Goal: Transaction & Acquisition: Purchase product/service

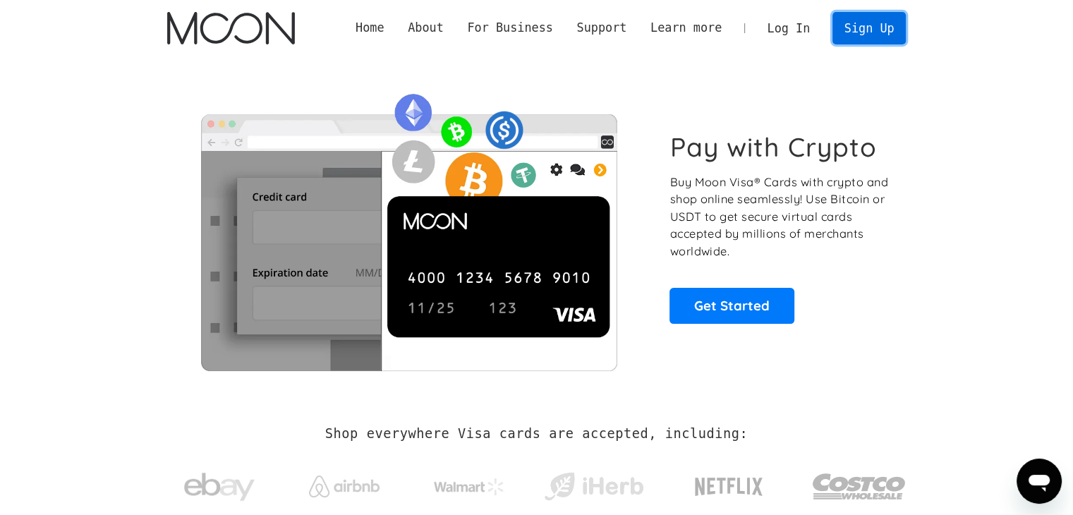
click at [868, 35] on link "Sign Up" at bounding box center [868, 28] width 73 height 32
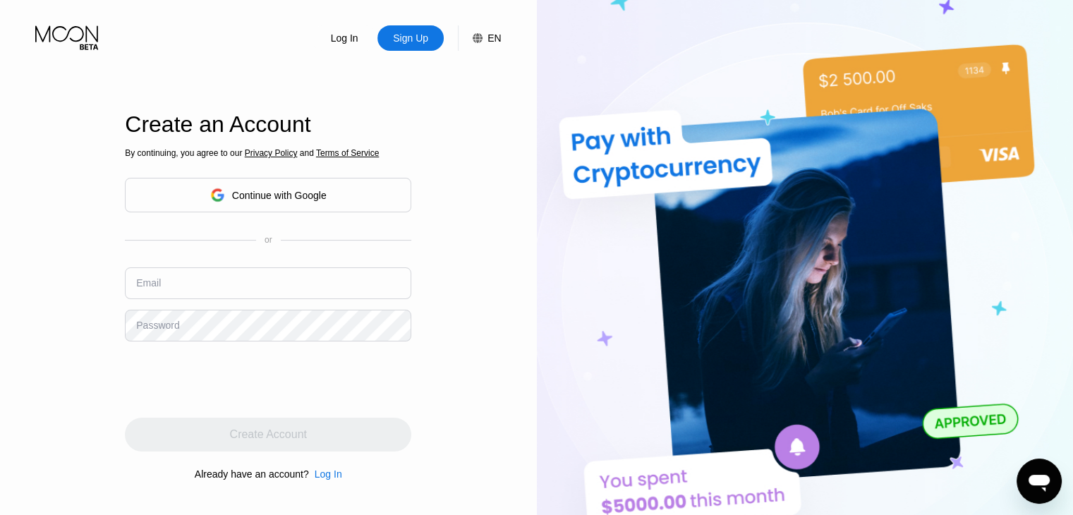
click at [172, 286] on input "text" at bounding box center [268, 283] width 286 height 32
paste input "[EMAIL_ADDRESS][DOMAIN_NAME]"
type input "[EMAIL_ADDRESS][DOMAIN_NAME]"
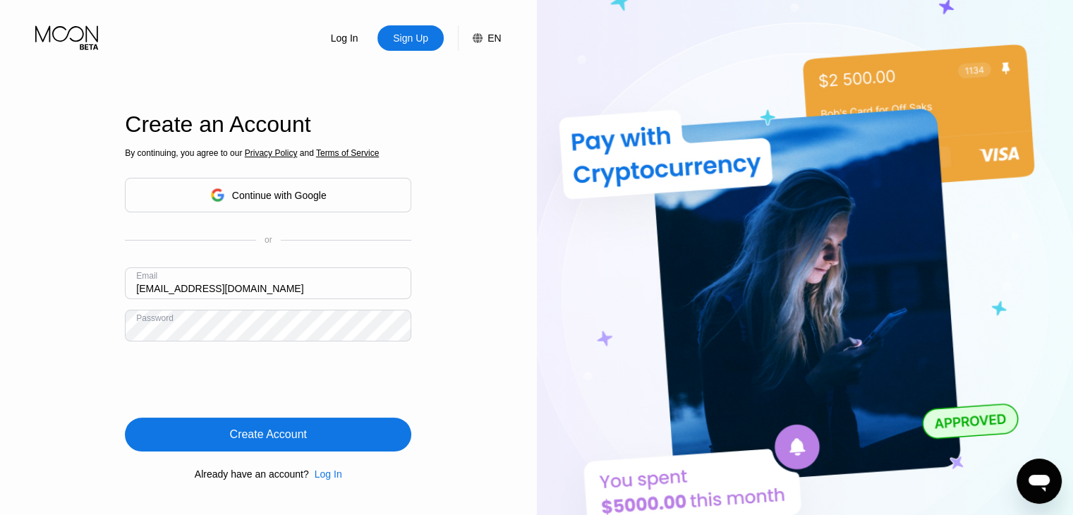
click at [313, 435] on div "Create Account" at bounding box center [268, 435] width 286 height 34
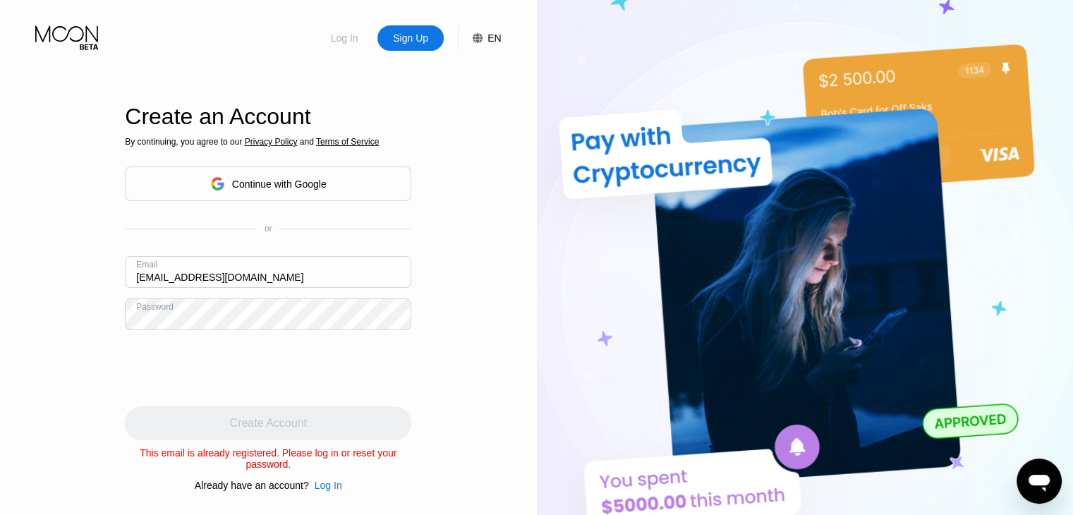
click at [350, 42] on div "Log In" at bounding box center [344, 38] width 30 height 14
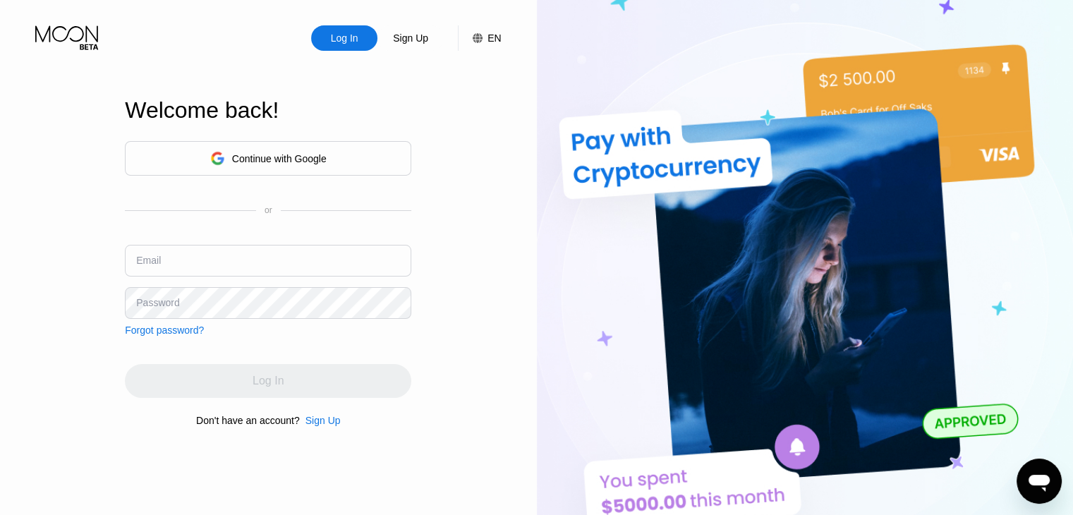
click at [203, 265] on input "text" at bounding box center [268, 261] width 286 height 32
paste input "[EMAIL_ADDRESS][DOMAIN_NAME]"
type input "[EMAIL_ADDRESS][DOMAIN_NAME]"
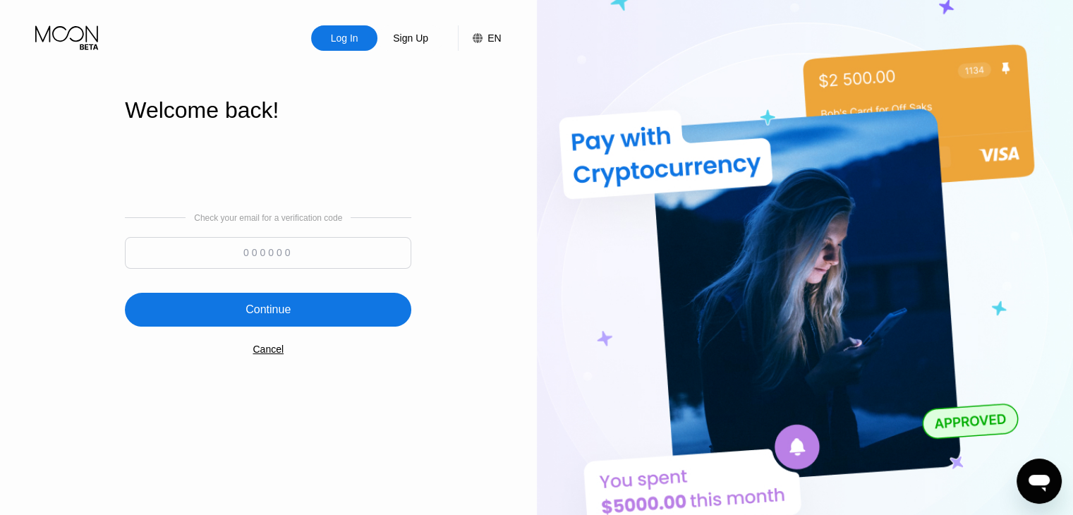
click at [258, 246] on input at bounding box center [268, 253] width 286 height 32
paste input "608819"
type input "608819"
click at [277, 305] on div "Continue" at bounding box center [267, 310] width 45 height 14
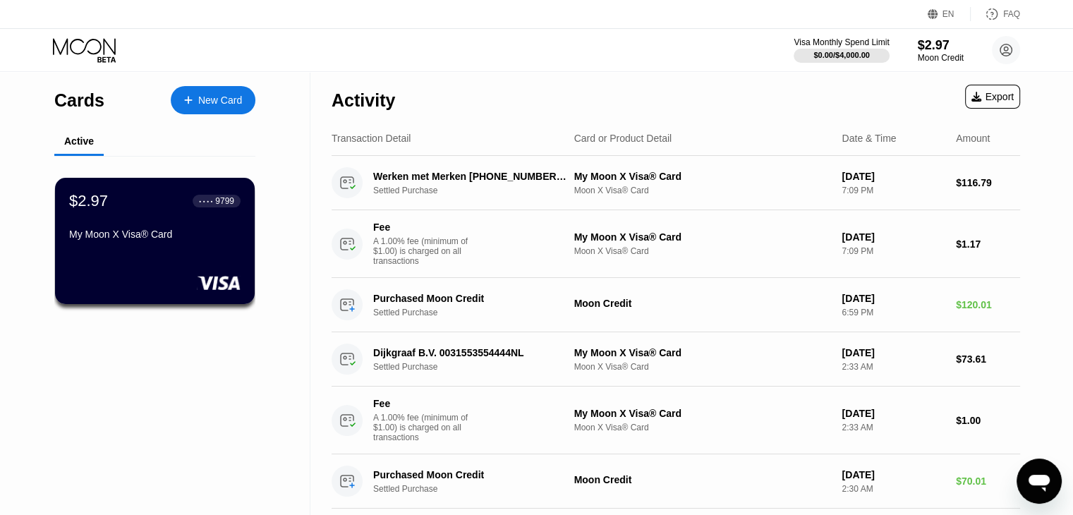
scroll to position [2, 0]
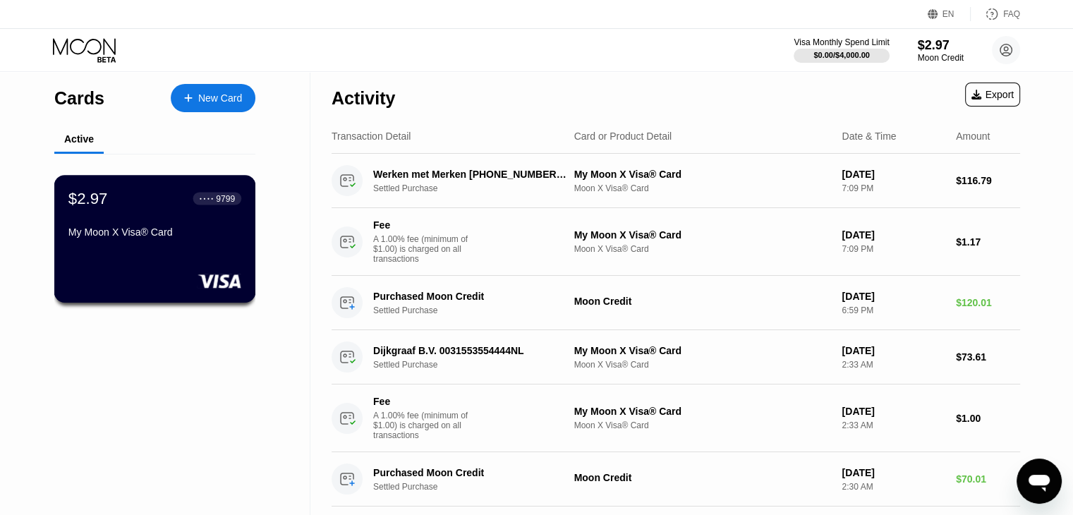
click at [195, 207] on div "● ● ● ● 9799" at bounding box center [217, 198] width 49 height 18
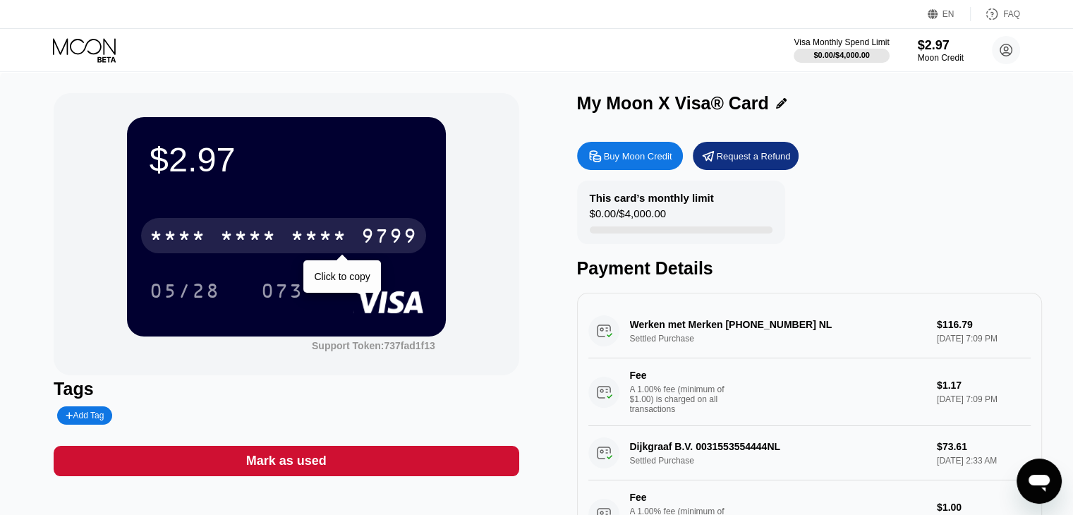
click at [299, 236] on div "* * * *" at bounding box center [319, 237] width 56 height 23
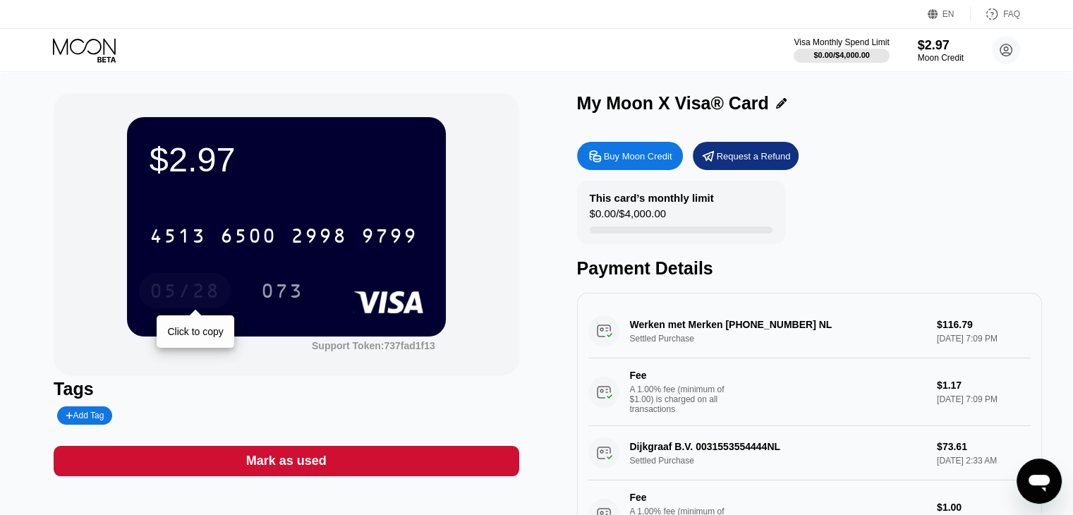
click at [198, 292] on div "05/28" at bounding box center [185, 292] width 71 height 23
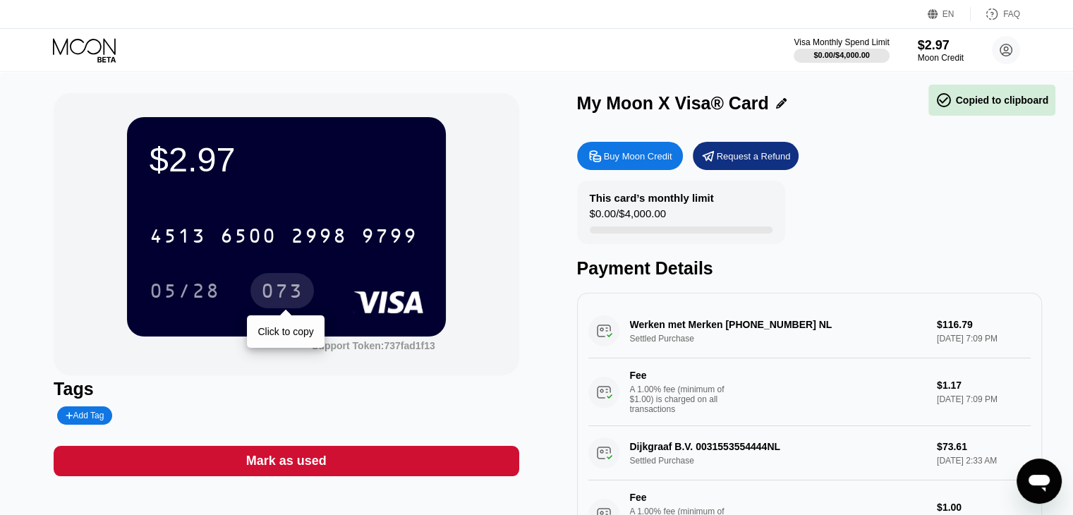
click at [279, 296] on div "073" at bounding box center [282, 292] width 42 height 23
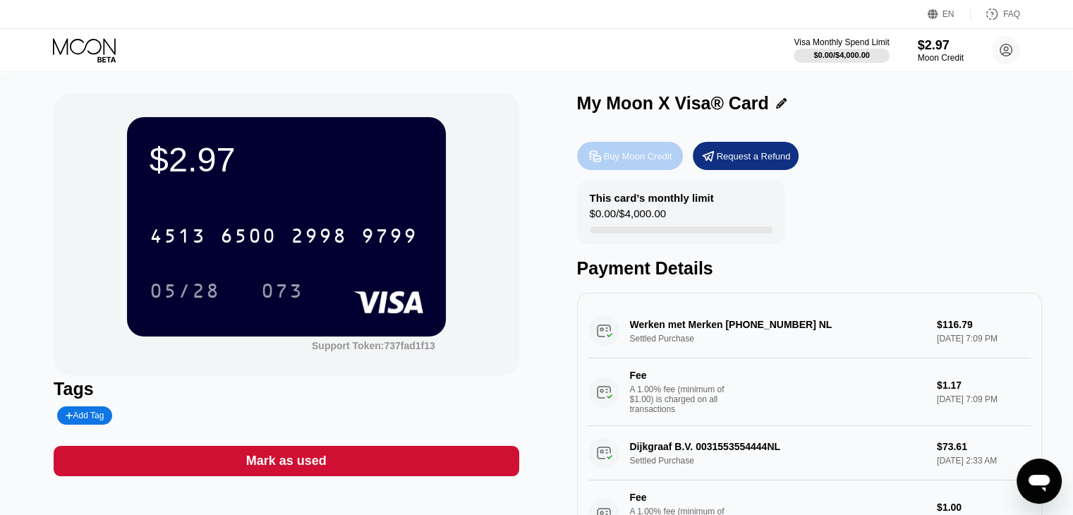
click at [637, 153] on div "Buy Moon Credit" at bounding box center [638, 156] width 68 height 12
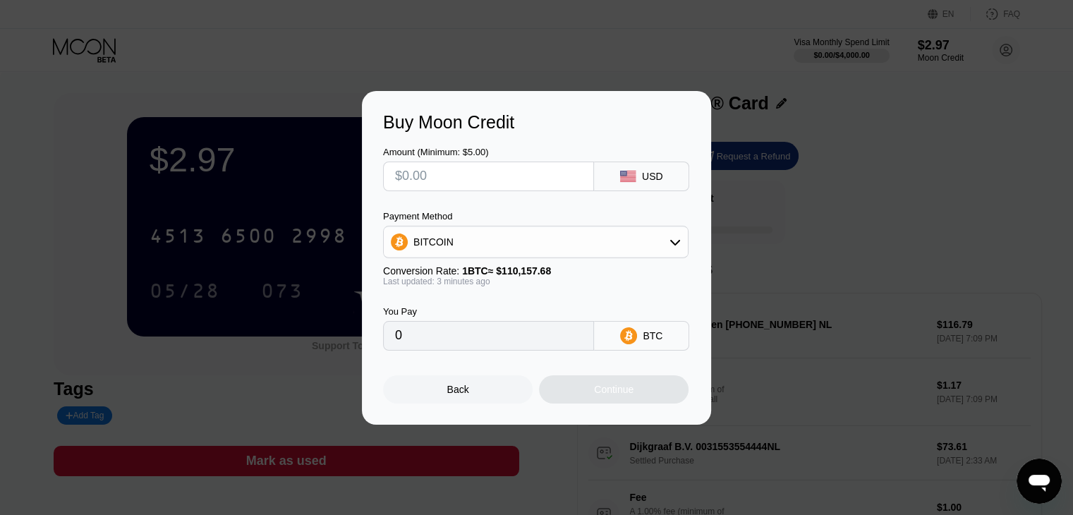
click at [429, 173] on input "text" at bounding box center [488, 176] width 187 height 28
type input "$2"
type input "0.00001824"
type input "$21"
type input "0.00019144"
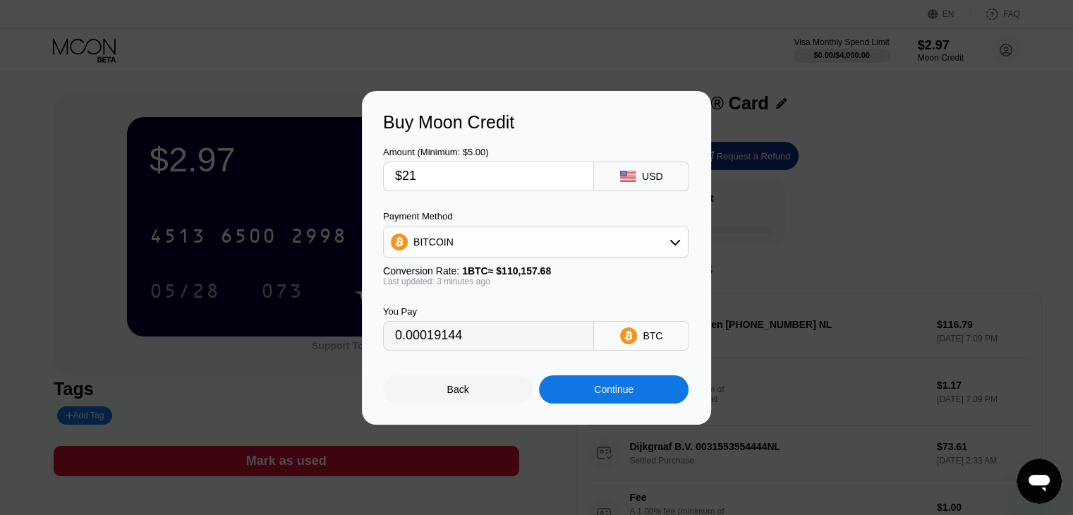
type input "$215"
type input "0.00195998"
type input "$215"
click at [500, 241] on div "BITCOIN" at bounding box center [536, 242] width 304 height 28
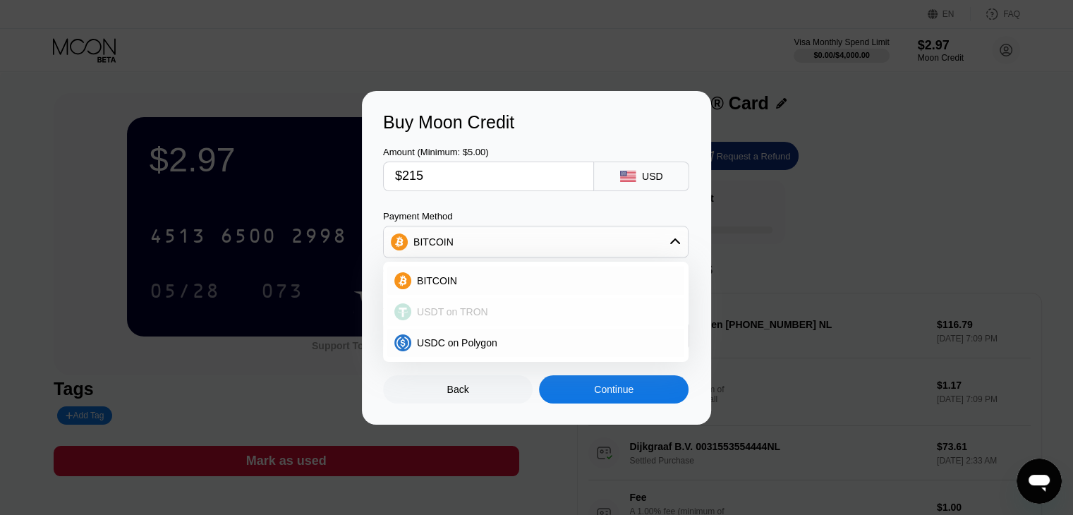
click at [471, 317] on span "USDT on TRON" at bounding box center [452, 311] width 71 height 11
type input "217.17"
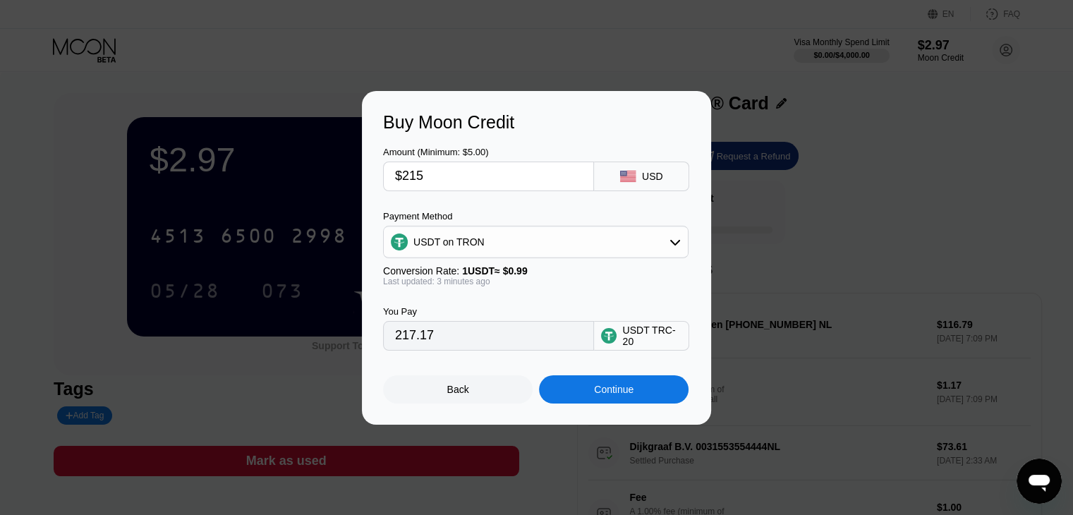
click at [601, 389] on div "Continue" at bounding box center [614, 389] width 40 height 11
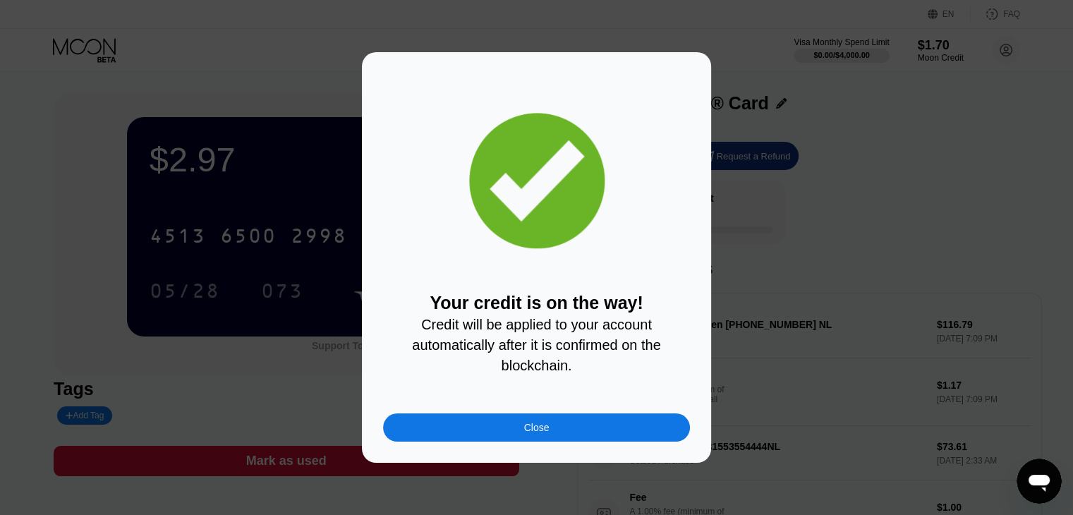
click at [565, 440] on div "Close" at bounding box center [536, 427] width 307 height 28
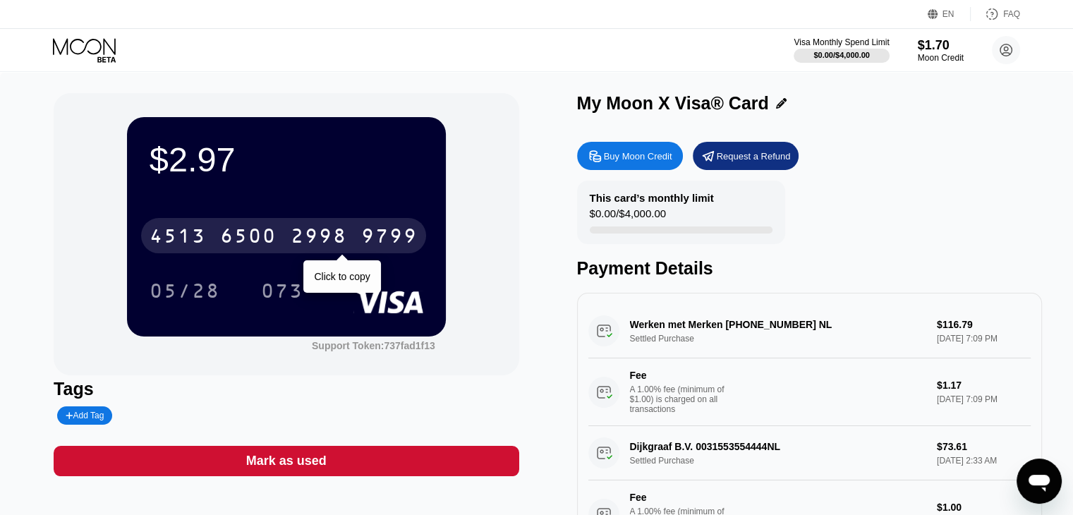
click at [267, 233] on div "6500" at bounding box center [248, 237] width 56 height 23
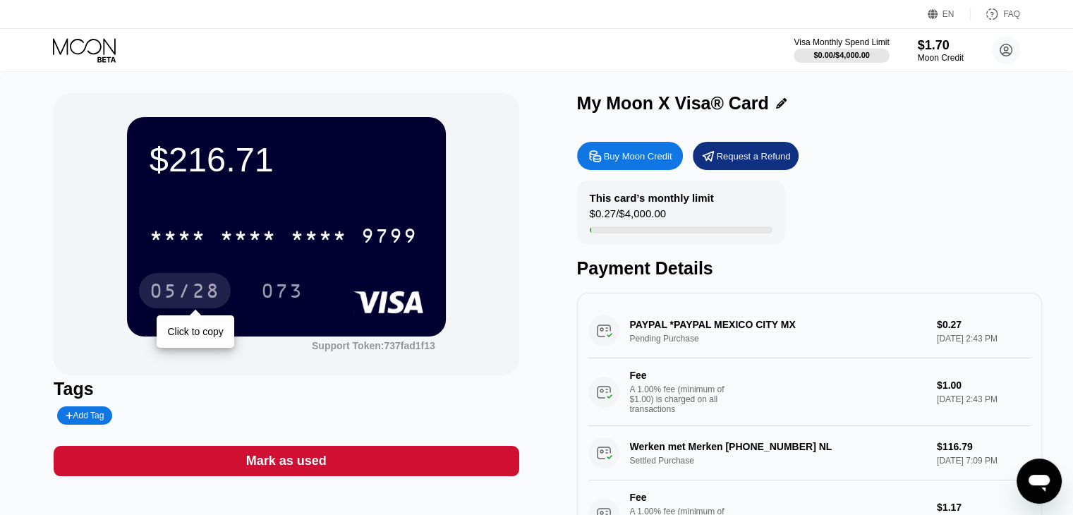
click at [184, 289] on div "05/28" at bounding box center [185, 292] width 71 height 23
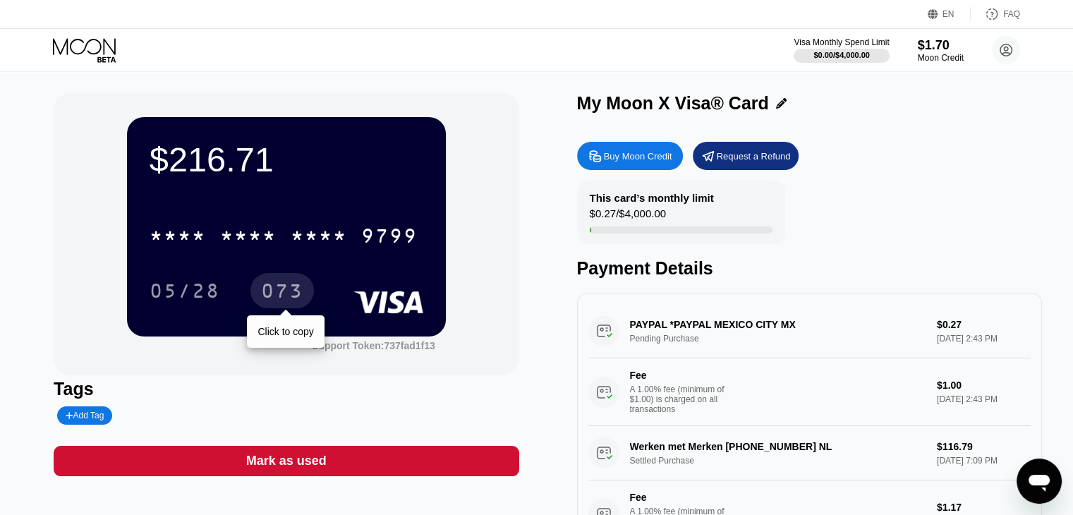
click at [287, 297] on div "073" at bounding box center [282, 292] width 42 height 23
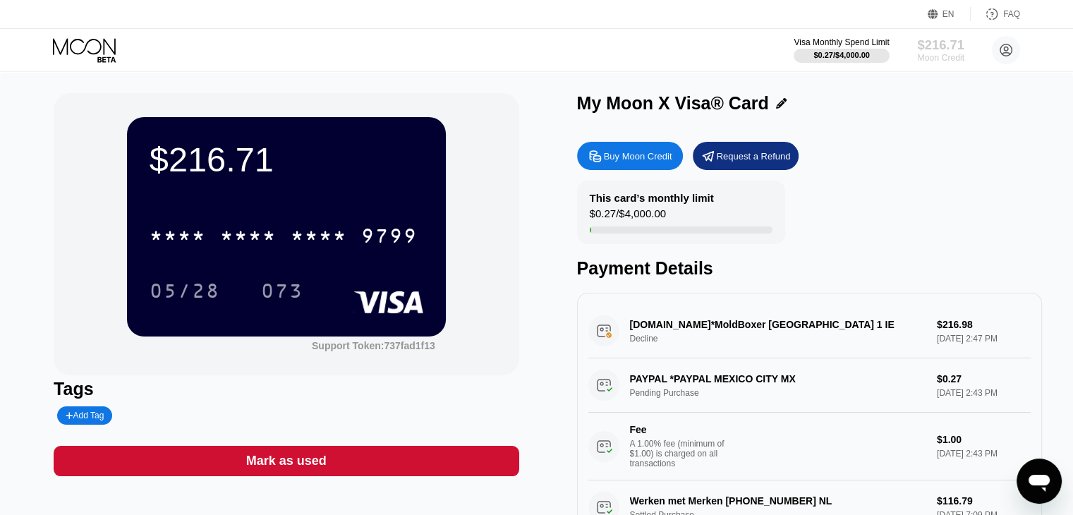
click at [949, 53] on div "Moon Credit" at bounding box center [940, 58] width 47 height 10
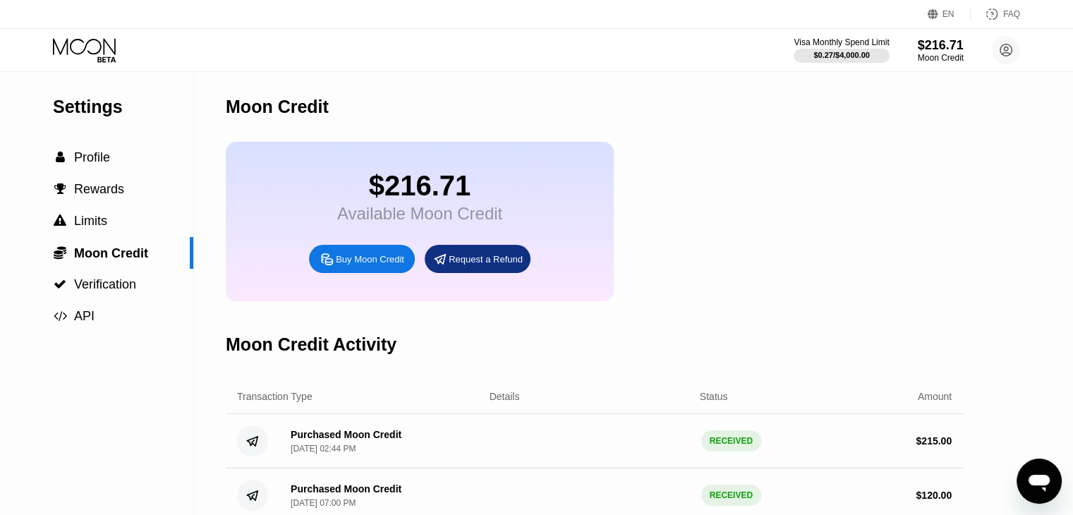
click at [350, 265] on div "Buy Moon Credit" at bounding box center [370, 259] width 68 height 12
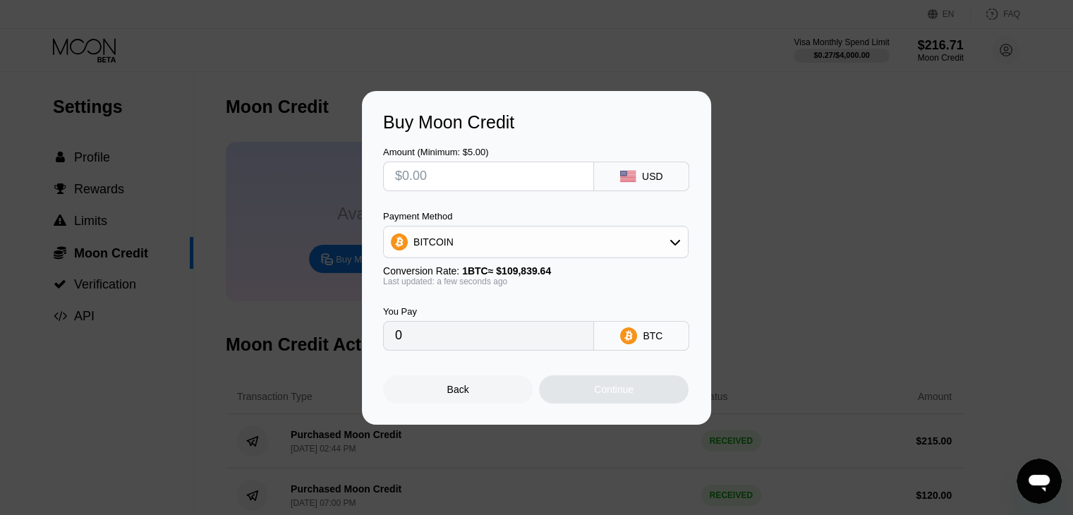
click at [446, 175] on input "text" at bounding box center [488, 176] width 187 height 28
type input "$3"
type input "0.00002732"
type input "$3"
click at [478, 253] on div "BITCOIN" at bounding box center [536, 242] width 304 height 28
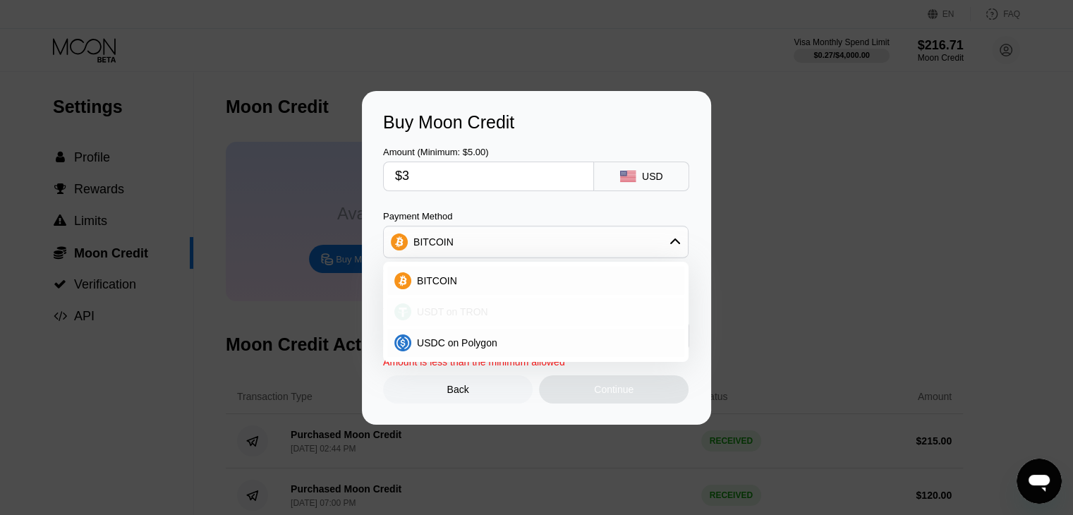
click at [451, 315] on span "USDT on TRON" at bounding box center [452, 311] width 71 height 11
type input "3.03"
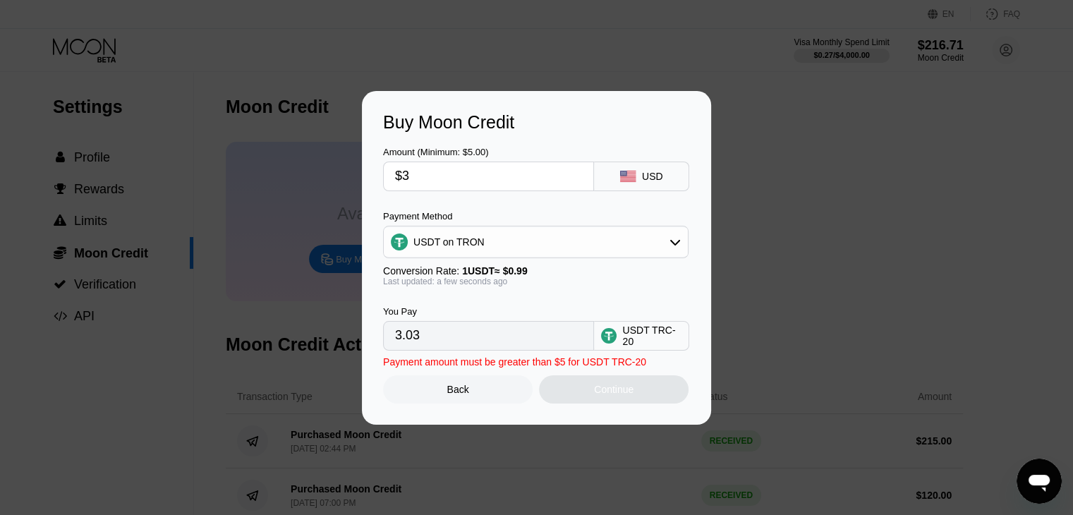
click at [430, 184] on input "$3" at bounding box center [488, 176] width 187 height 28
type input "0.00"
type input "$5"
type input "5.05"
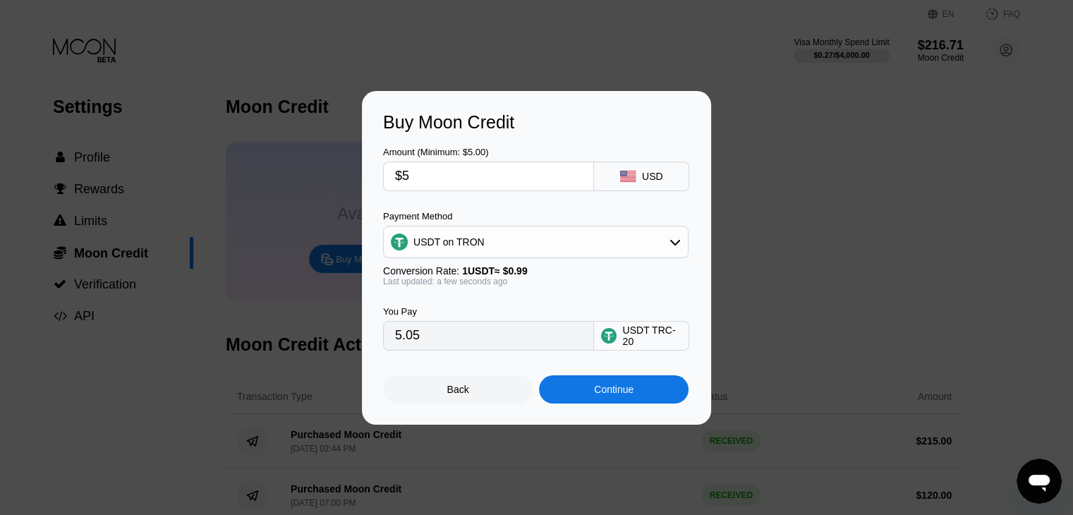
type input "$5"
click at [609, 393] on div "Continue" at bounding box center [614, 389] width 40 height 11
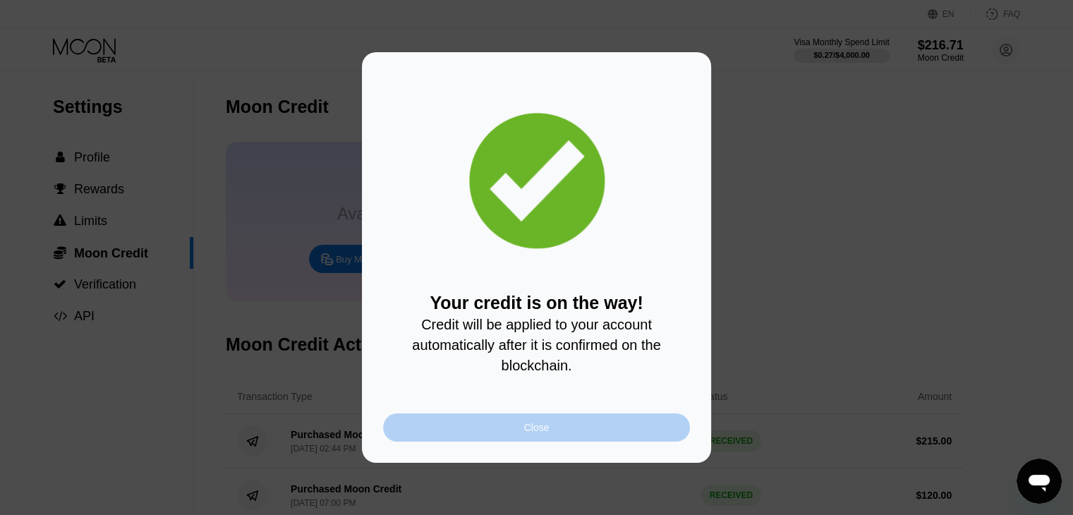
click at [557, 438] on div "Close" at bounding box center [536, 427] width 307 height 28
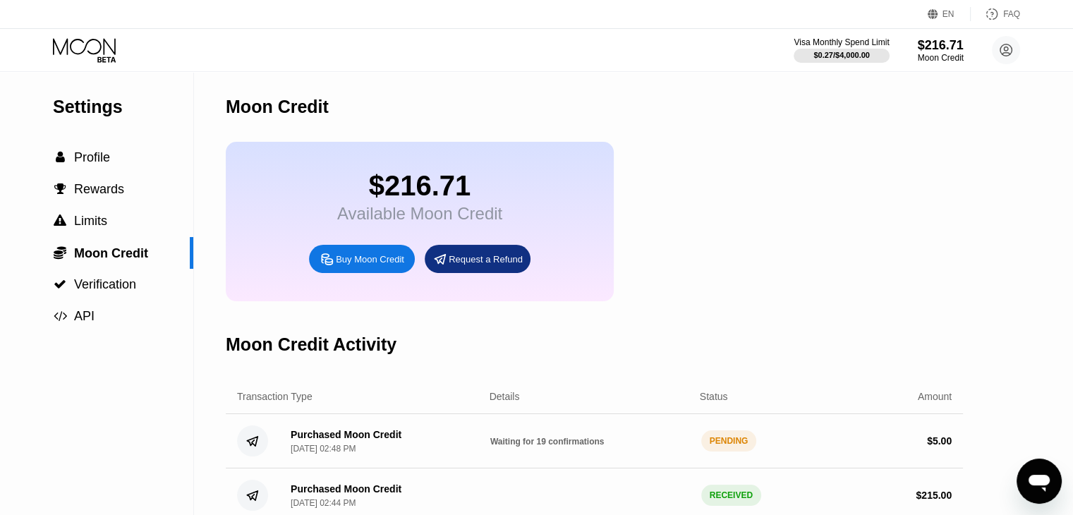
click at [86, 34] on div "Visa Monthly Spend Limit $0.27 / $4,000.00 $216.71 Moon Credit mikadonio12@outl…" at bounding box center [536, 50] width 1073 height 42
click at [89, 41] on icon at bounding box center [84, 46] width 63 height 16
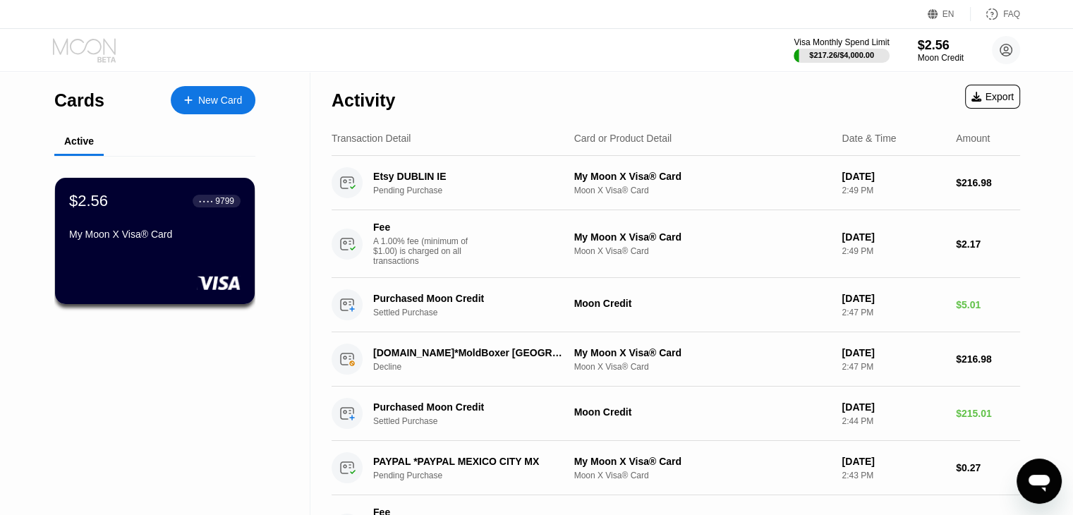
click at [92, 58] on icon at bounding box center [86, 50] width 66 height 25
click at [93, 54] on icon at bounding box center [86, 50] width 66 height 25
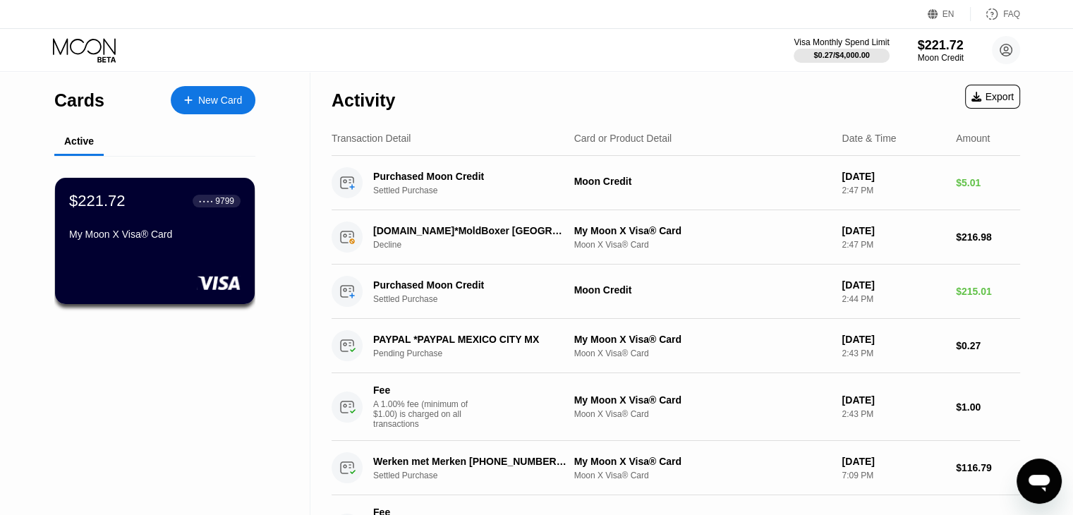
click at [89, 59] on icon at bounding box center [86, 50] width 66 height 25
click at [87, 55] on icon at bounding box center [86, 50] width 66 height 25
click at [195, 97] on div at bounding box center [196, 101] width 6 height 12
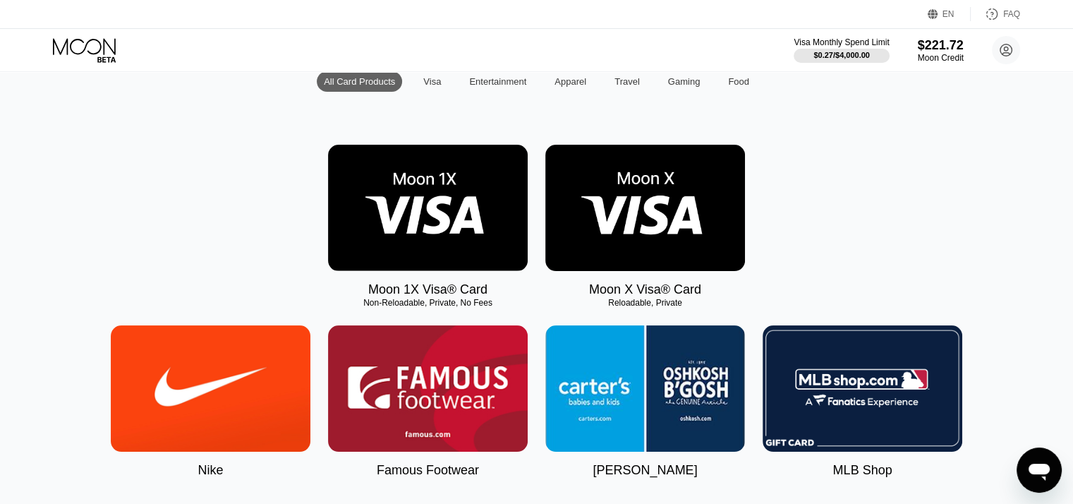
scroll to position [55, 0]
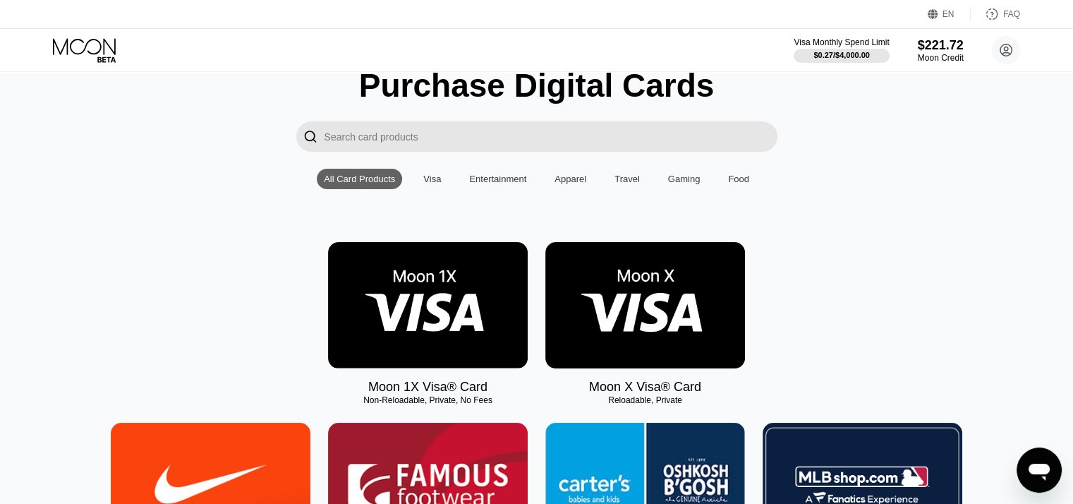
click at [398, 140] on input "Search card products" at bounding box center [551, 136] width 453 height 30
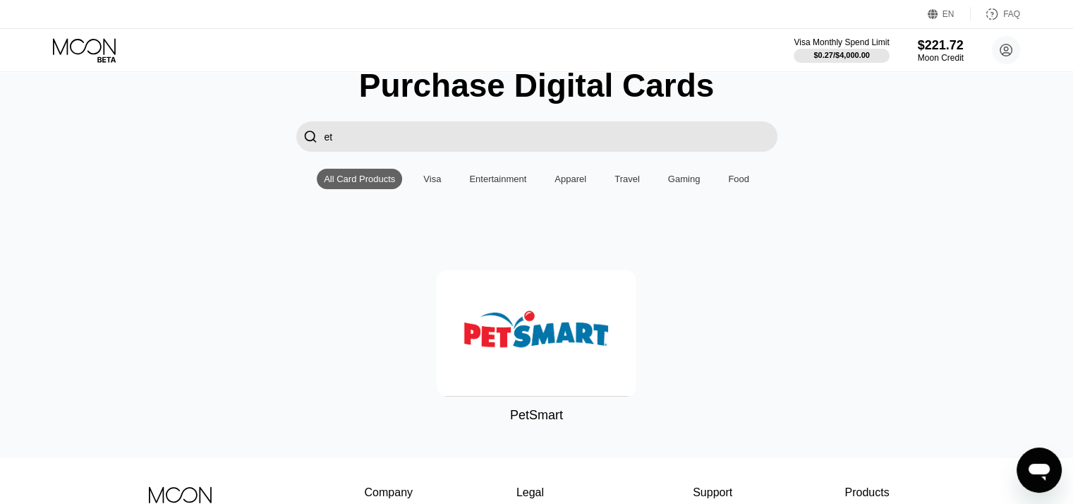
type input "e"
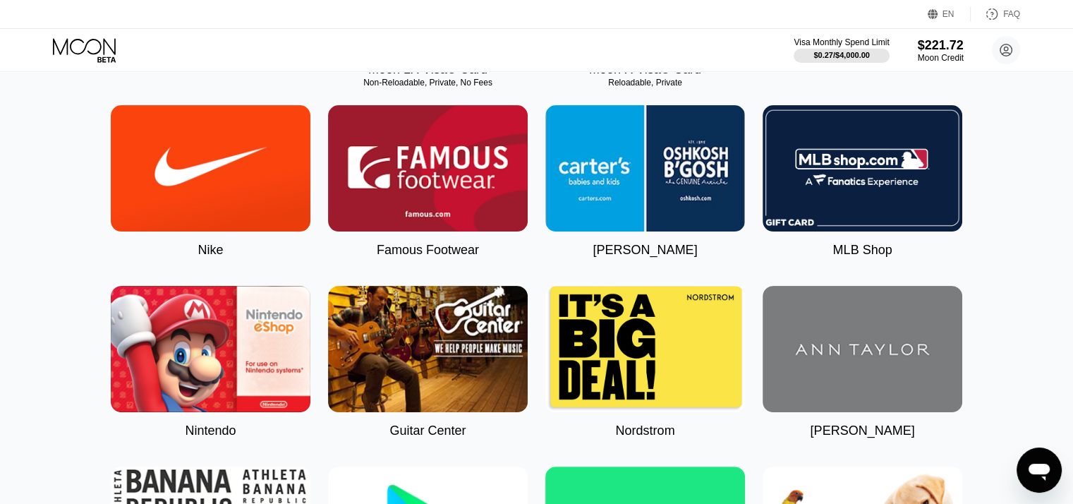
scroll to position [308, 0]
